Goal: Task Accomplishment & Management: Complete application form

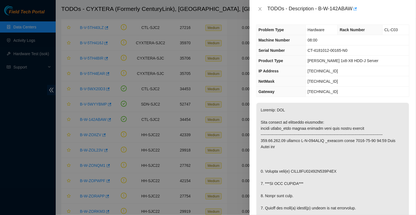
click at [321, 8] on div "TODOs - Description - B-W-142ABAW" at bounding box center [338, 8] width 142 height 9
click at [319, 9] on div "TODOs - Description - B-W-142ABAW" at bounding box center [338, 8] width 142 height 9
click at [320, 9] on div "TODOs - Description - B-W-142ABAW" at bounding box center [338, 8] width 142 height 9
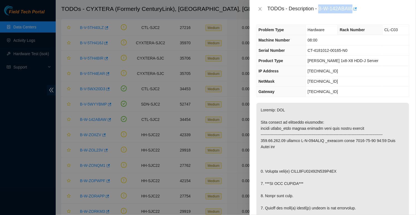
click at [354, 8] on div "TODOs - Description - B-W-142ABAW" at bounding box center [338, 8] width 142 height 9
copy div "B-W-142ABAW"
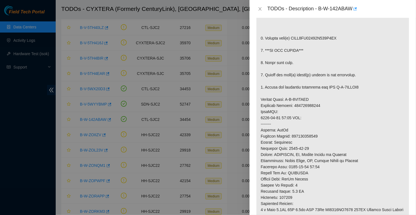
scroll to position [133, 0]
click at [331, 43] on p at bounding box center [333, 112] width 153 height 284
copy p "WFKA2TL40000K140F0DW"
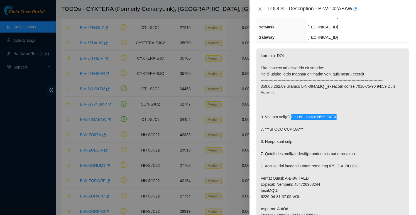
scroll to position [0, 0]
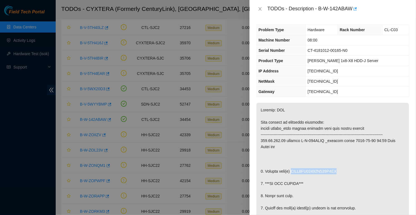
click at [348, 29] on span "Rack Number" at bounding box center [352, 30] width 25 height 4
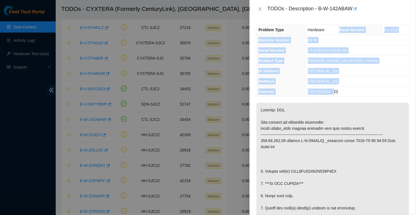
click at [342, 94] on td "[TECHNICAL_ID]" at bounding box center [358, 92] width 104 height 10
copy tbody "Rack Number CL-C03 Machine Number 08:00 Serial Number CT-4181012-00165-N0 Produ…"
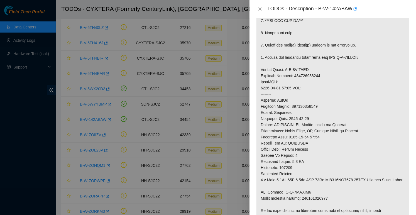
scroll to position [164, 0]
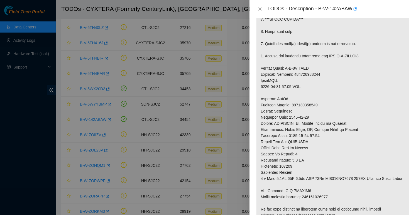
click at [308, 109] on p at bounding box center [333, 80] width 153 height 284
copy p "463470061222"
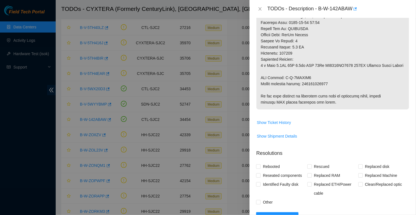
scroll to position [276, 0]
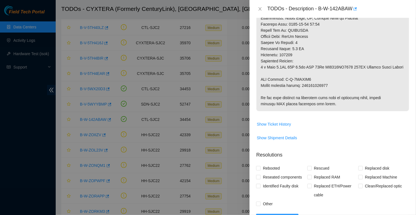
copy p "463470061233"
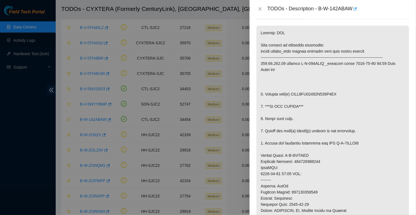
scroll to position [77, 0]
click at [309, 109] on p at bounding box center [333, 168] width 153 height 284
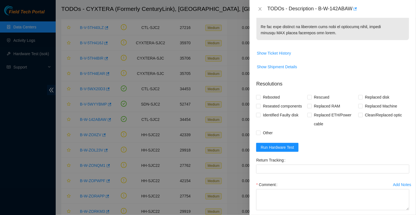
scroll to position [365, 0]
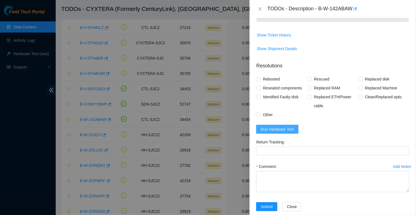
click at [283, 132] on span "Run Hardware Test" at bounding box center [277, 129] width 33 height 6
click at [260, 81] on input "Rebooted" at bounding box center [258, 79] width 4 height 4
checkbox input "true"
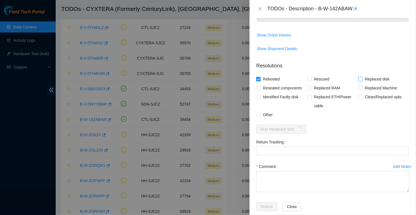
click at [372, 84] on span "Replaced disk" at bounding box center [377, 79] width 29 height 9
click at [362, 81] on input "Replaced disk" at bounding box center [360, 79] width 4 height 4
checkbox input "true"
click at [258, 116] on input "Other" at bounding box center [258, 115] width 4 height 4
checkbox input "true"
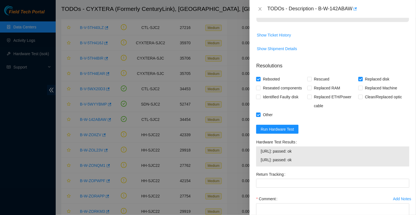
click at [264, 154] on span "[URL]: passed: ok" at bounding box center [333, 151] width 144 height 6
click at [309, 163] on span "[URL]: passed: ok" at bounding box center [333, 160] width 144 height 6
copy tbody "[URL]: passed: ok [URL]: passed: ok"
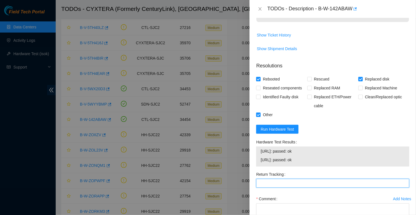
click at [305, 188] on Tracking "Return Tracking" at bounding box center [332, 183] width 153 height 9
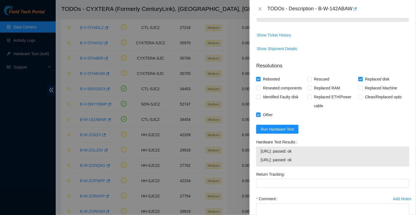
click at [350, 163] on span "[URL]: passed: ok" at bounding box center [333, 160] width 144 height 6
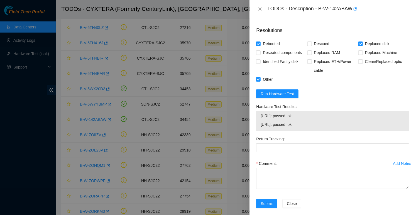
scroll to position [417, 0]
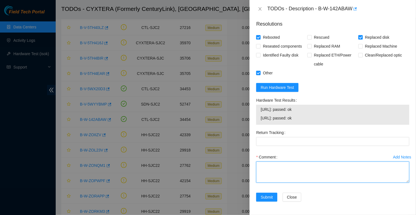
click at [326, 172] on textarea "Comment" at bounding box center [332, 172] width 153 height 21
paste textarea "Spoke to NOCC rep to verify it was safe to work on the machine Hooked up monito…"
click at [316, 181] on textarea "Spoke to NOCC rep to verify it was safe to work on the machine Hooked up monito…" at bounding box center [332, 172] width 153 height 21
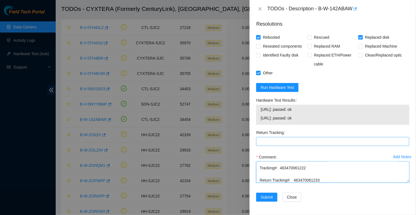
type textarea "Spoke to NOCC rep to verify it was safe to work on the machine Hooked up monito…"
click at [282, 145] on Tracking "Return Tracking" at bounding box center [332, 141] width 153 height 9
paste Tracking "463470061233"
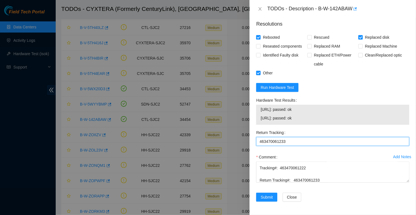
type Tracking "463470061233"
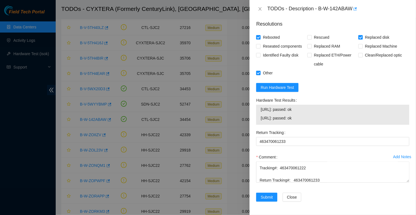
click at [294, 152] on div "Return Tracking 463470061233" at bounding box center [333, 140] width 158 height 25
click at [268, 196] on span "Submit" at bounding box center [267, 197] width 12 height 6
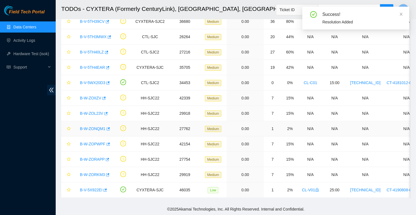
scroll to position [59, 0]
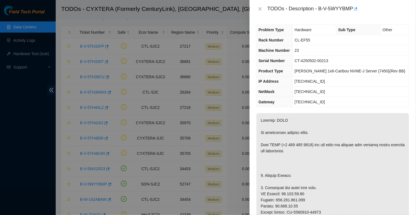
scroll to position [60, 0]
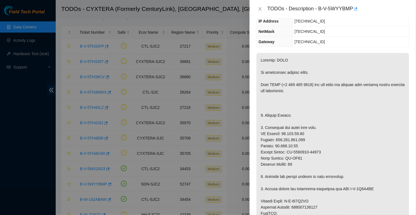
click at [16, 149] on div at bounding box center [208, 107] width 416 height 215
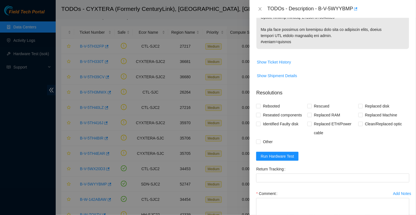
scroll to position [407, 0]
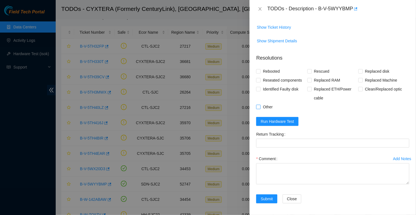
click at [263, 104] on span "Other" at bounding box center [268, 106] width 14 height 9
click at [260, 105] on input "Other" at bounding box center [258, 107] width 4 height 4
checkbox input "true"
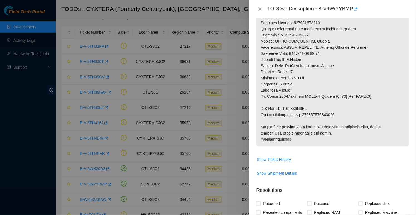
scroll to position [273, 0]
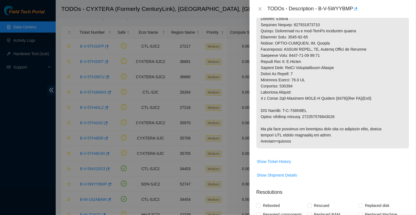
copy p "093642900249693"
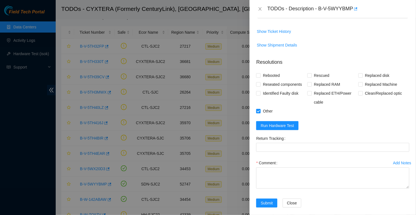
scroll to position [407, 0]
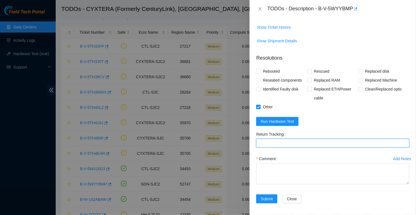
click at [278, 140] on Tracking "Return Tracking" at bounding box center [332, 143] width 153 height 9
paste Tracking "093642900249693"
type Tracking "093642900249693"
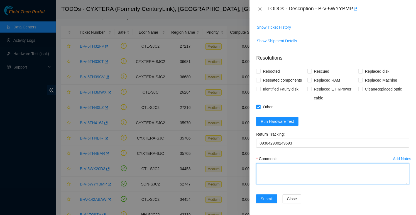
click at [282, 172] on textarea "Comment" at bounding box center [332, 173] width 153 height 21
type textarea "M"
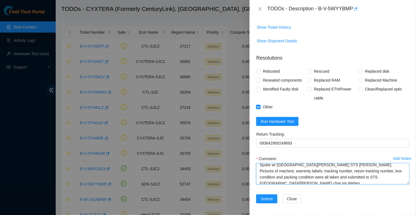
scroll to position [31, 0]
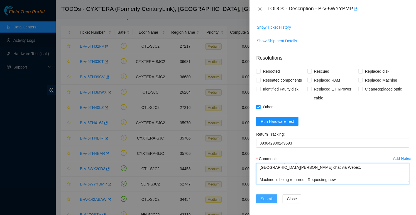
type textarea "Machine inspected and concluded damaged. Spoke w/ San Jose STS Josue Solano. Pi…"
click at [271, 196] on span "Submit" at bounding box center [267, 199] width 12 height 6
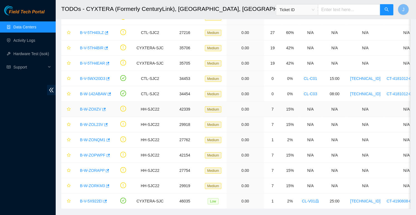
scroll to position [76, 0]
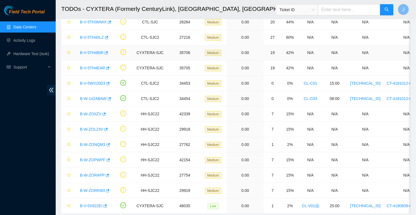
click at [91, 51] on link "B-V-5TH4BIR" at bounding box center [92, 52] width 24 height 4
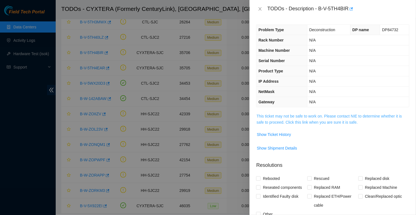
click at [265, 114] on link "This ticket may not be safe to work on. Please contact NIE to determine whether…" at bounding box center [329, 119] width 145 height 11
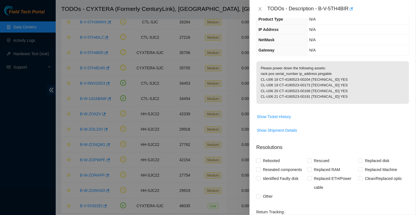
scroll to position [54, 0]
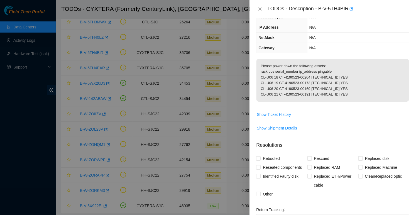
click at [263, 70] on p "Please power down the following assets: rack pos serial_number ip_address pinga…" at bounding box center [333, 80] width 153 height 43
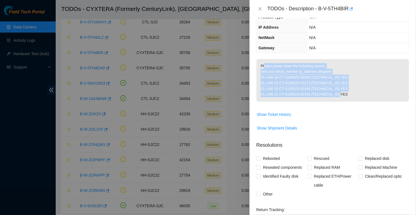
click at [343, 101] on p "Please power down the following assets: rack pos serial_number ip_address pinga…" at bounding box center [333, 80] width 153 height 43
click at [353, 101] on p "Please power down the following assets: rack pos serial_number ip_address pinga…" at bounding box center [333, 80] width 153 height 43
copy p "Please power down the following assets: rack pos serial_number ip_address pinga…"
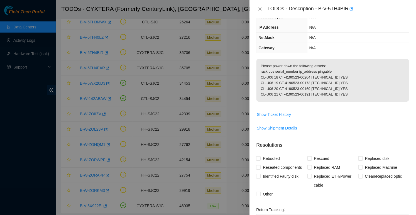
click at [342, 114] on td "Show Ticket History" at bounding box center [332, 117] width 153 height 14
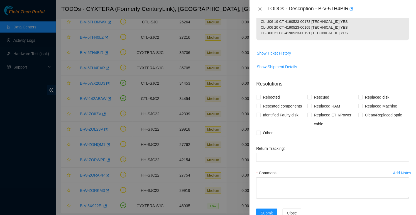
scroll to position [135, 0]
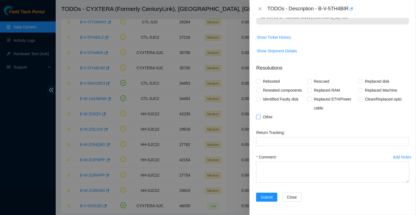
click at [269, 116] on span "Other" at bounding box center [268, 117] width 14 height 9
click at [260, 116] on input "Other" at bounding box center [258, 117] width 4 height 4
checkbox input "true"
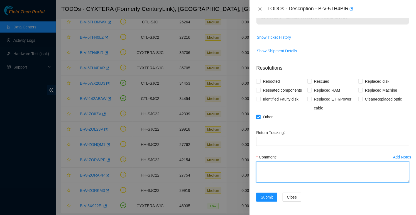
click at [282, 169] on textarea "Comment" at bounding box center [332, 172] width 153 height 21
paste textarea "Please power down the following assets: rack pos serial_number ip_address pinga…"
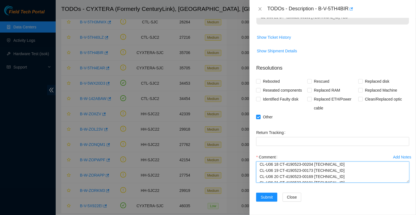
scroll to position [6, 0]
drag, startPoint x: 342, startPoint y: 172, endPoint x: 256, endPoint y: 175, distance: 86.7
click at [256, 175] on div "Add Notes Comment Powered off the following: Please power down the following as…" at bounding box center [333, 173] width 158 height 40
click at [356, 177] on textarea "Powered off the following: Please power down the following assets: CL-U06 18 CT…" at bounding box center [332, 172] width 153 height 21
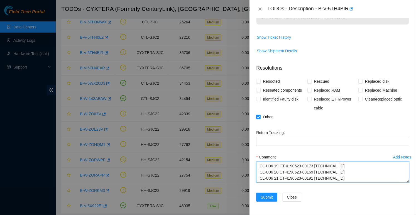
scroll to position [0, 0]
click at [262, 167] on textarea "Powered off the following: Please power down the following assets: CL-U06 18 CT…" at bounding box center [332, 172] width 153 height 21
drag, startPoint x: 333, startPoint y: 173, endPoint x: 260, endPoint y: 171, distance: 72.7
click at [260, 171] on textarea "Switched off and powered down the following: Please power down the following as…" at bounding box center [332, 172] width 153 height 21
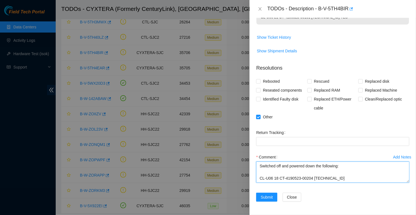
click at [341, 166] on textarea "Switched off and powered down the following: CL-U06 18 CT-4190523-00204 104.123…" at bounding box center [332, 172] width 153 height 21
click at [347, 178] on textarea "Switched off and powered down the following assets: CL-U06 18 CT-4190523-00204 …" at bounding box center [332, 172] width 153 height 21
click at [267, 167] on textarea "Switched off and powered down the following assets: CL-U06 18 CT-4190523-00204 …" at bounding box center [332, 172] width 153 height 21
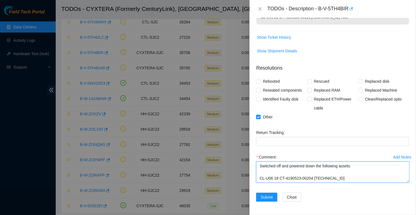
click at [267, 167] on textarea "Switched off and powered down the following assets: CL-U06 18 CT-4190523-00204 …" at bounding box center [332, 172] width 153 height 21
click at [303, 180] on textarea "Switched off and powered down the following assets: CL-U06 18 CT-4190523-00204 …" at bounding box center [332, 172] width 153 height 21
type textarea "Switched off and powered down the following assets: CL-U06 18 CT-4190523-00204 …"
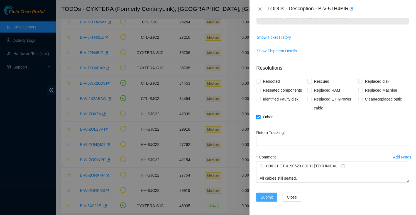
click at [266, 198] on span "Submit" at bounding box center [267, 197] width 12 height 6
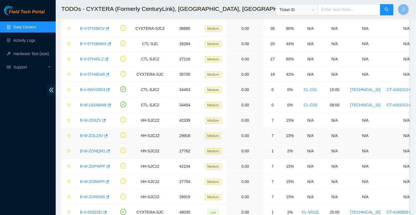
scroll to position [54, 0]
click at [96, 74] on link "B-V-5TH4EAR" at bounding box center [92, 75] width 25 height 4
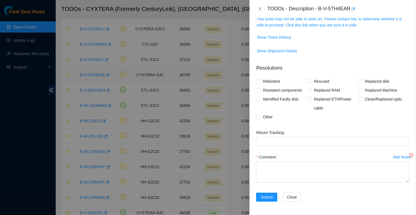
scroll to position [96, 0]
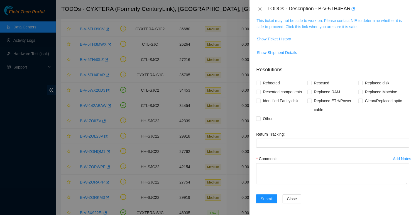
click at [318, 23] on link "This ticket may not be safe to work on. Please contact NIE to determine whether…" at bounding box center [329, 23] width 145 height 11
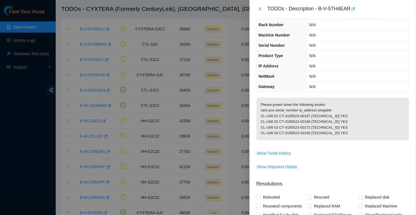
scroll to position [19, 0]
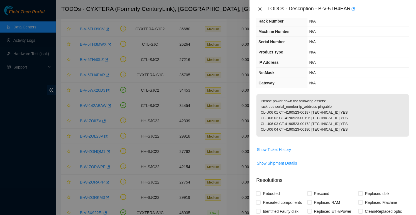
click at [260, 9] on icon "close" at bounding box center [260, 8] width 3 height 3
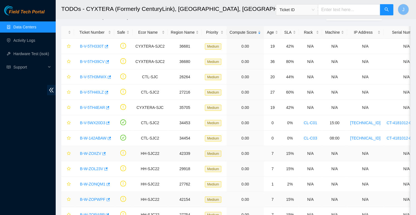
scroll to position [22, 0]
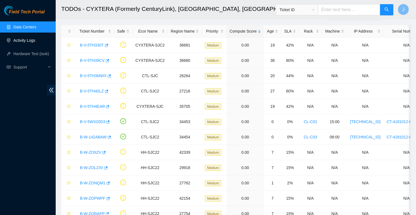
click at [21, 41] on link "Activity Logs" at bounding box center [24, 40] width 22 height 4
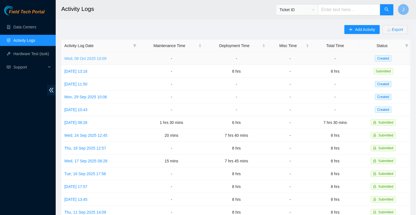
click at [91, 58] on link "Wed, 08 Oct 2025 10:09" at bounding box center [85, 58] width 42 height 4
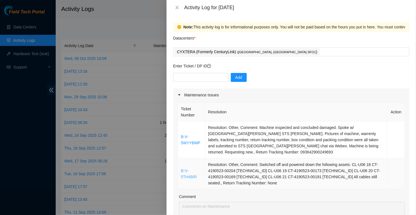
click at [188, 177] on link "B-V-5TH4BIR" at bounding box center [189, 173] width 16 height 11
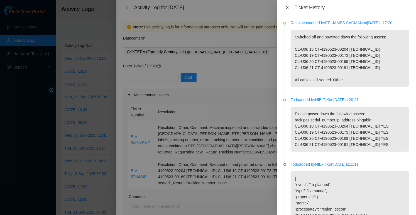
click at [287, 9] on icon "close" at bounding box center [287, 7] width 4 height 4
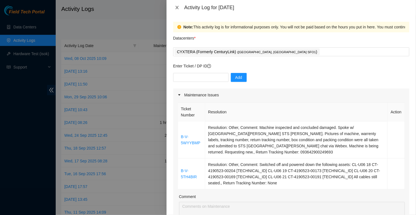
click at [176, 8] on icon "close" at bounding box center [177, 7] width 4 height 4
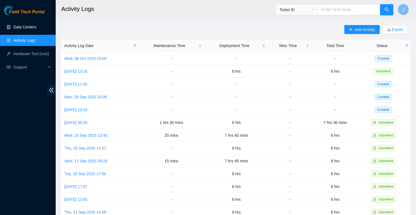
click at [26, 26] on link "Data Centers" at bounding box center [24, 27] width 23 height 4
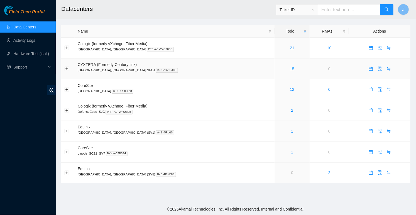
click at [290, 68] on link "15" at bounding box center [292, 69] width 4 height 4
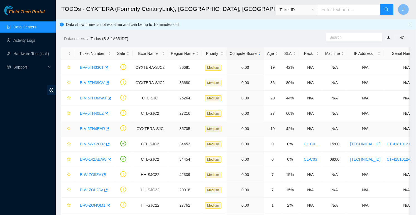
click at [101, 128] on link "B-V-5TH4EAR" at bounding box center [92, 128] width 25 height 4
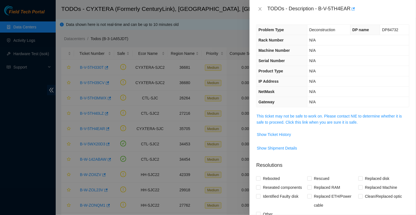
click at [311, 124] on td "This ticket may not be safe to work on. Please contact NIE to determine whether…" at bounding box center [332, 121] width 153 height 17
click at [313, 120] on link "This ticket may not be safe to work on. Please contact NIE to determine whether…" at bounding box center [329, 119] width 145 height 11
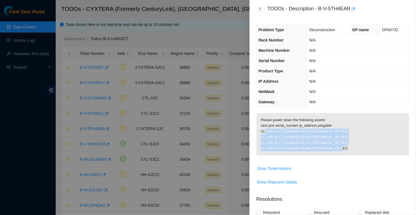
drag, startPoint x: 261, startPoint y: 136, endPoint x: 350, endPoint y: 152, distance: 89.7
click at [350, 152] on p "Please power down the following assets: rack pos serial_number ip_address pinga…" at bounding box center [333, 134] width 153 height 43
copy p "CL-U06 01 CT-4190523-00197 104.102.250.4 YES CL-U06 02 CT-4190523-00196 104.102…"
click at [263, 11] on button "Close" at bounding box center [260, 8] width 8 height 5
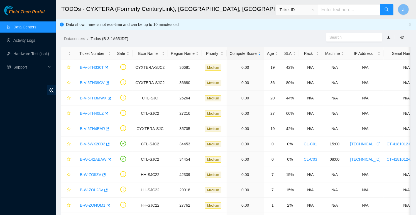
click at [356, 9] on input "text" at bounding box center [349, 9] width 62 height 11
paste input "B-V-5TH416J"
type input "B-V-5TH416J"
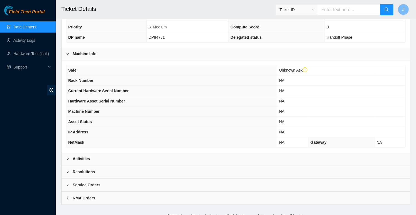
scroll to position [135, 0]
click at [80, 158] on b "Activities" at bounding box center [81, 159] width 17 height 6
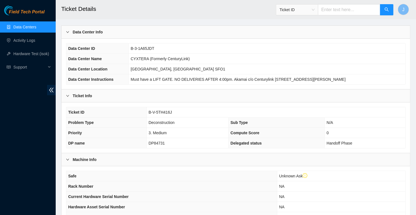
scroll to position [0, 0]
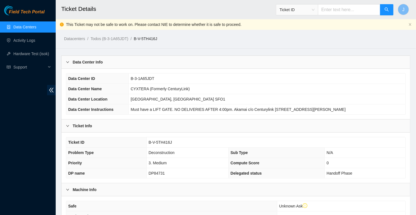
click at [23, 27] on link "Data Centers" at bounding box center [24, 27] width 23 height 4
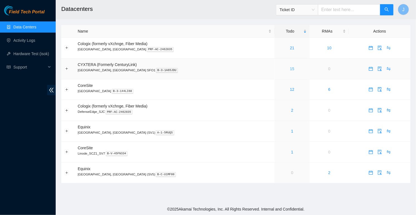
click at [290, 70] on link "15" at bounding box center [292, 69] width 4 height 4
